Goal: Check status: Check status

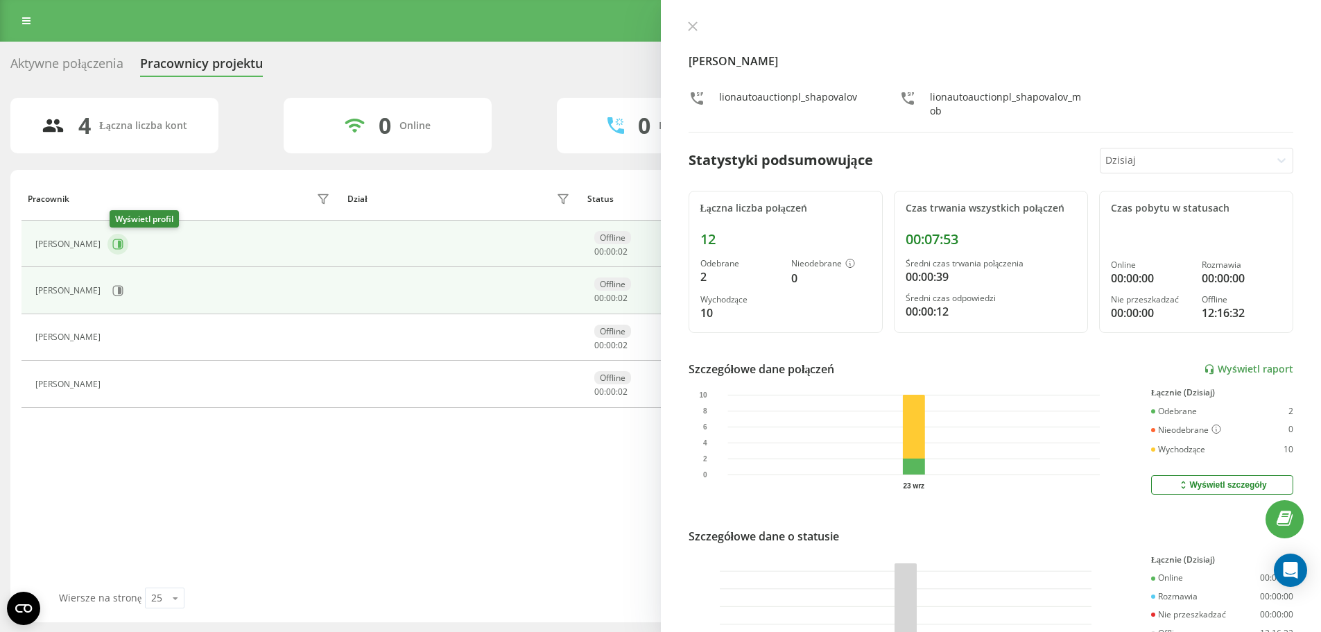
click at [112, 243] on button at bounding box center [117, 244] width 21 height 21
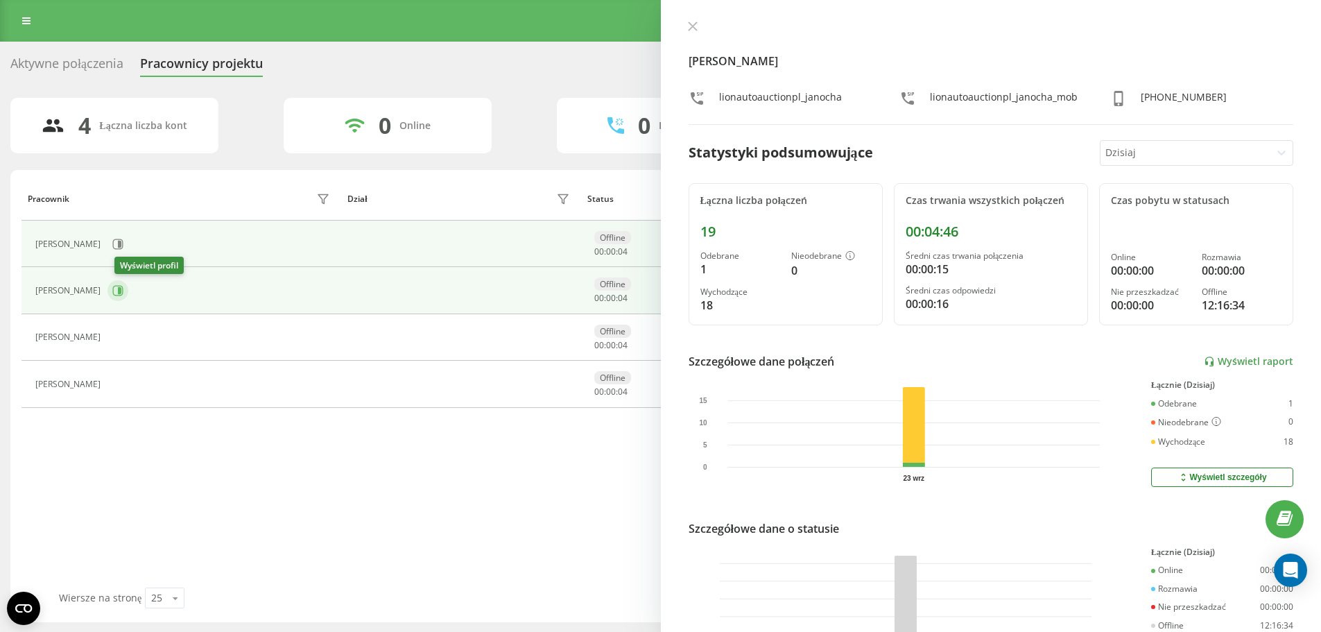
click at [120, 292] on icon at bounding box center [118, 291] width 10 height 10
